Goal: Task Accomplishment & Management: Manage account settings

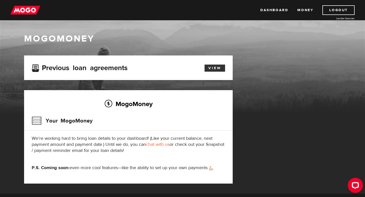
click at [222, 69] on link "View" at bounding box center [214, 68] width 21 height 7
click at [351, 182] on div "Open LiveChat chat widget" at bounding box center [355, 185] width 9 height 9
click at [349, 11] on link "Logout" at bounding box center [338, 10] width 32 height 10
